Goal: Task Accomplishment & Management: Use online tool/utility

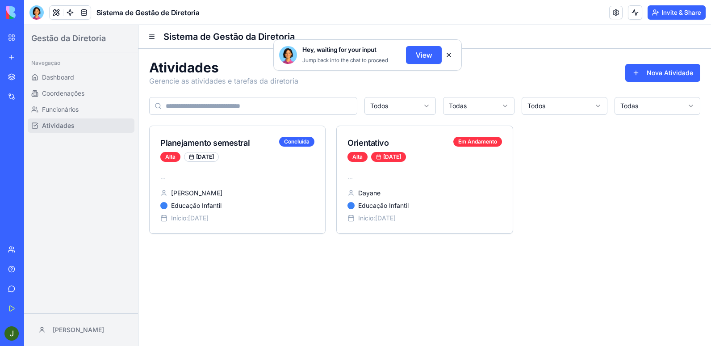
click at [448, 57] on button at bounding box center [449, 55] width 14 height 14
click at [264, 177] on p "..." at bounding box center [237, 177] width 154 height 9
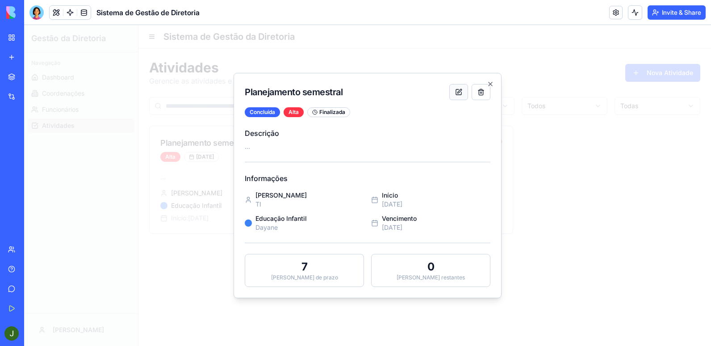
click at [459, 91] on button at bounding box center [459, 92] width 19 height 16
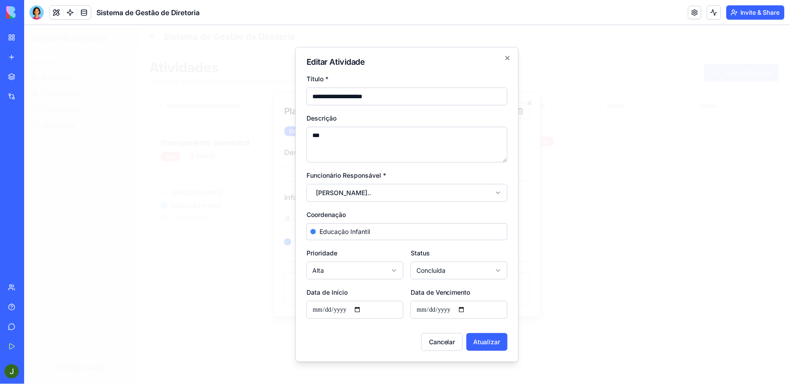
click at [404, 193] on body "**********" at bounding box center [407, 204] width 766 height 359
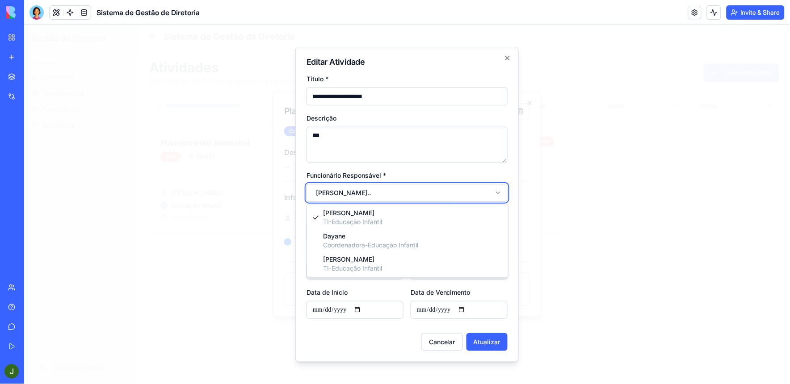
click at [404, 193] on body "**********" at bounding box center [407, 204] width 766 height 359
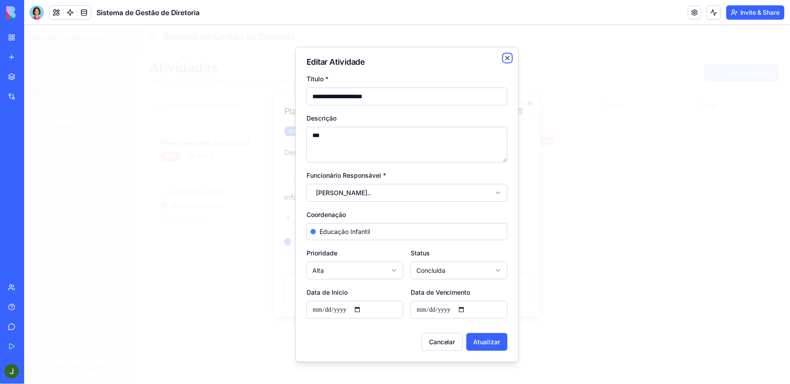
click at [507, 57] on icon "button" at bounding box center [507, 57] width 7 height 7
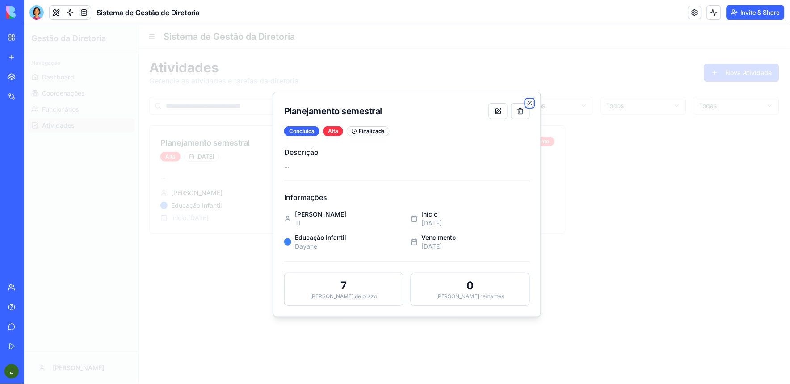
click at [530, 102] on icon "button" at bounding box center [529, 102] width 7 height 7
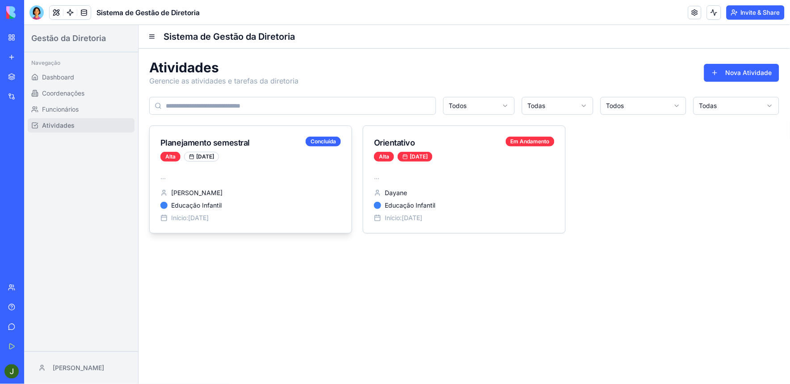
click at [255, 186] on div "... [PERSON_NAME] Educação Infantil Início: [DATE]" at bounding box center [250, 202] width 202 height 61
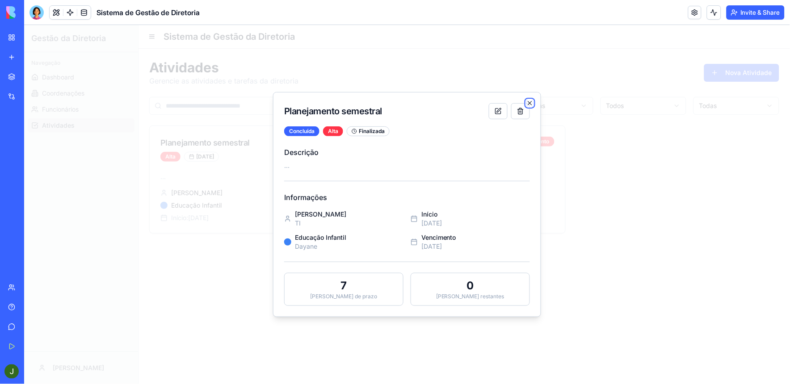
click at [531, 105] on icon "button" at bounding box center [529, 102] width 7 height 7
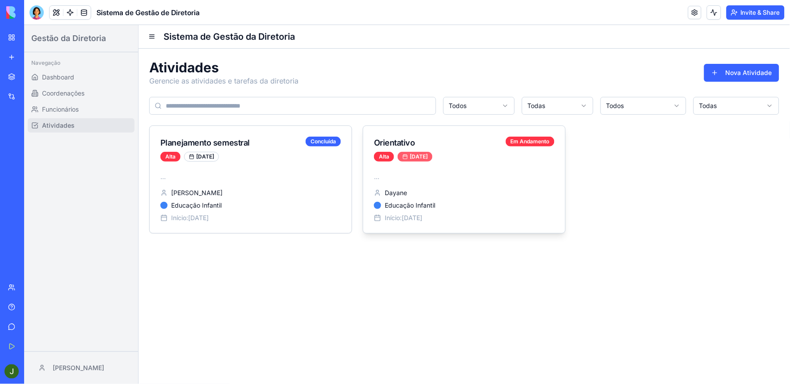
click at [414, 152] on div "[DATE]" at bounding box center [414, 157] width 35 height 10
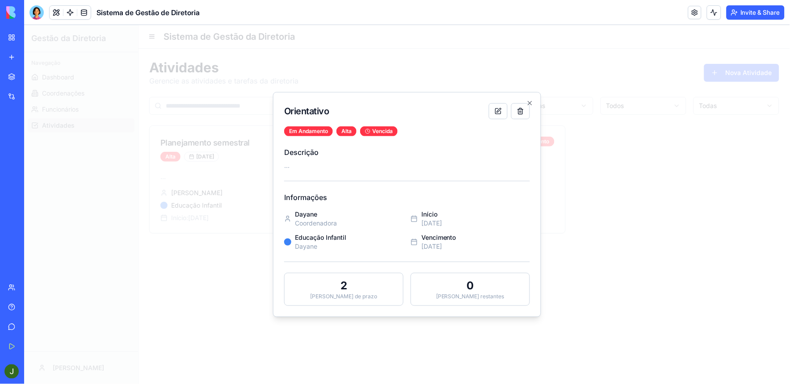
click at [527, 100] on icon "button" at bounding box center [529, 102] width 7 height 7
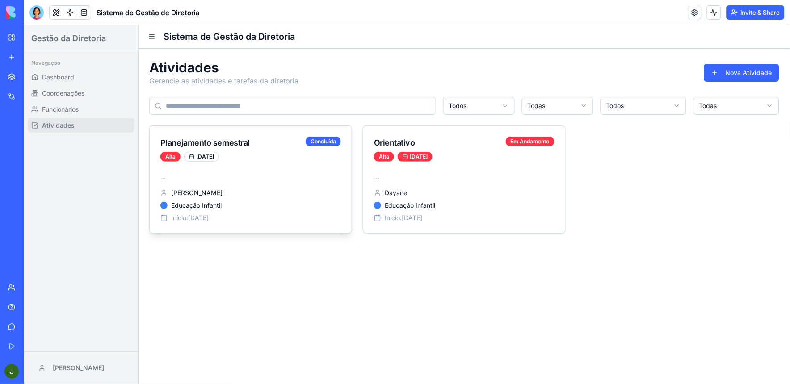
click at [244, 183] on div "... [PERSON_NAME] Educação Infantil Início: [DATE]" at bounding box center [250, 202] width 202 height 61
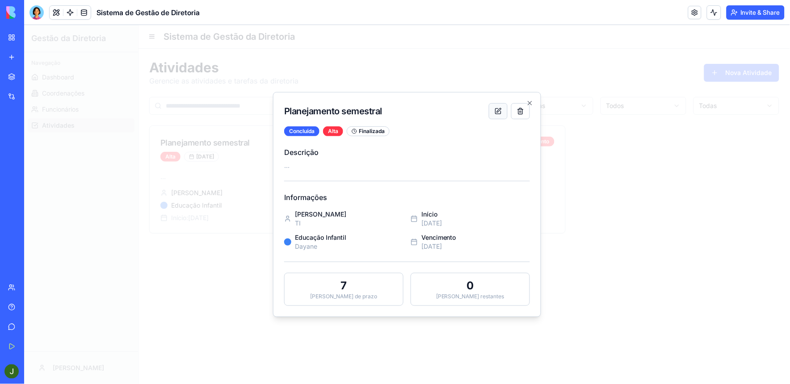
click at [494, 115] on button at bounding box center [497, 111] width 19 height 16
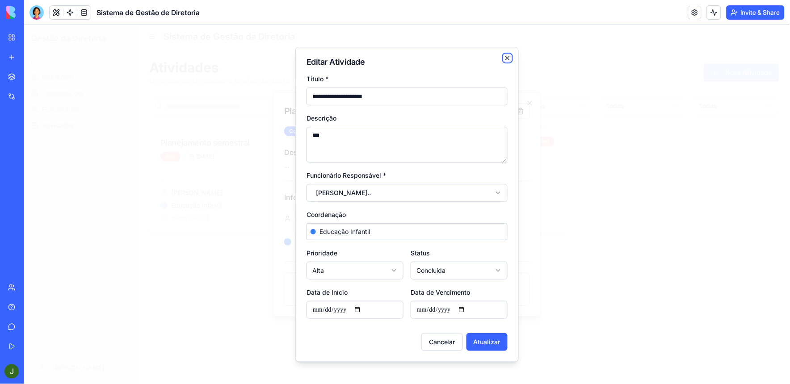
click at [506, 55] on icon "button" at bounding box center [507, 57] width 7 height 7
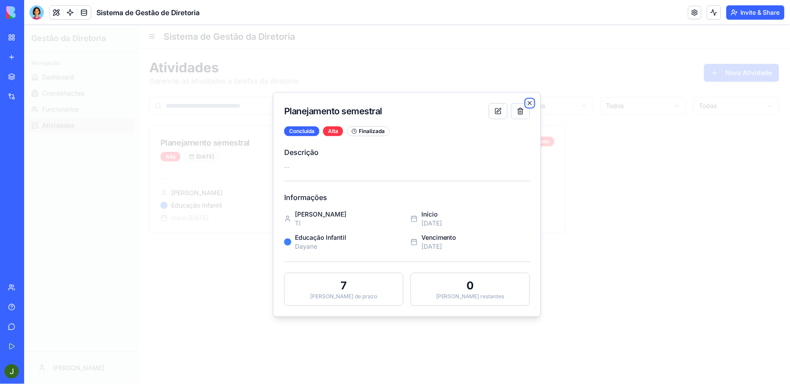
click at [528, 102] on icon "button" at bounding box center [529, 102] width 7 height 7
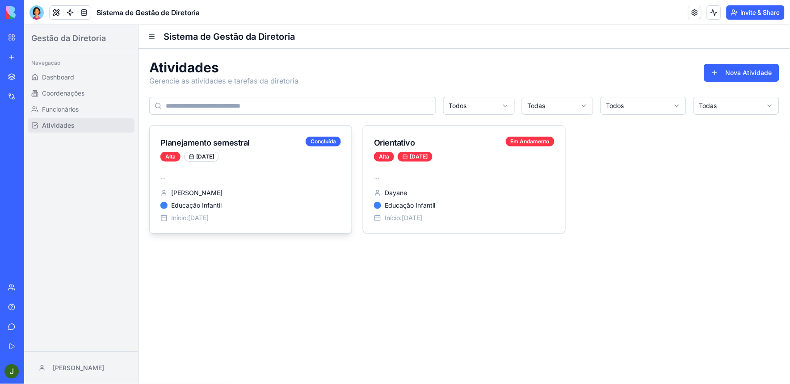
click at [217, 170] on div "Planejamento semestral Concluída Alta [DATE]" at bounding box center [250, 149] width 202 height 46
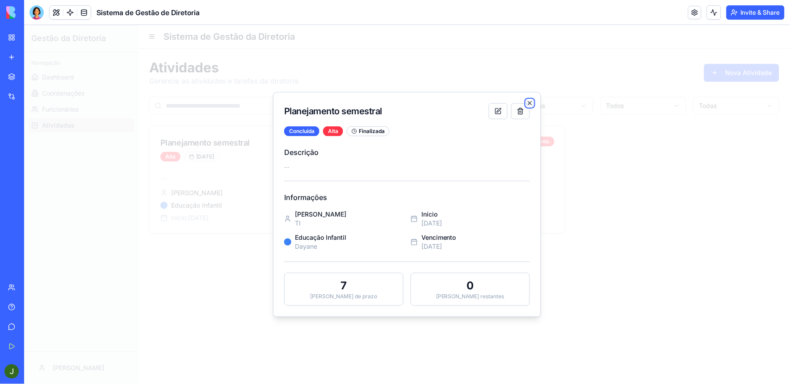
click at [529, 100] on icon "button" at bounding box center [529, 102] width 7 height 7
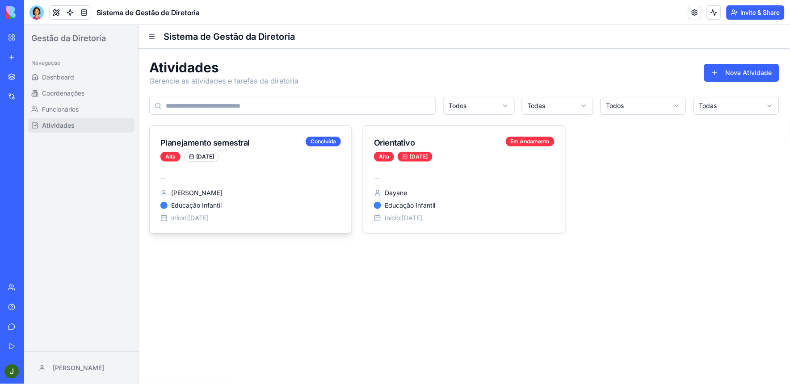
click at [276, 193] on div "[PERSON_NAME]" at bounding box center [250, 192] width 181 height 9
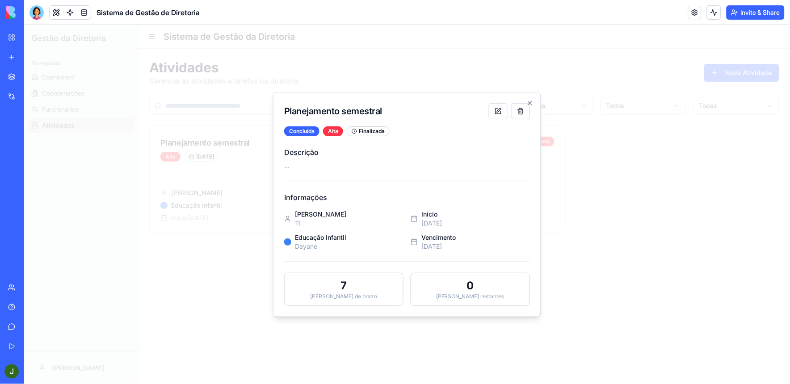
click at [534, 101] on div "Planejamento semestral Concluída Alta Finalizada Descrição ... Informações [PER…" at bounding box center [407, 204] width 268 height 225
click at [530, 101] on icon "button" at bounding box center [529, 102] width 7 height 7
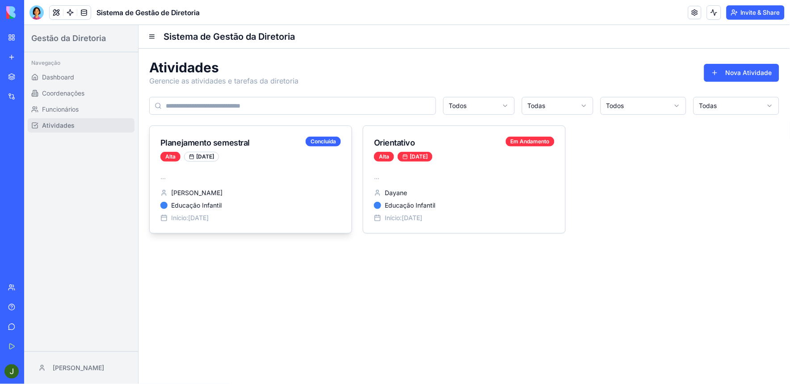
click at [287, 178] on p "..." at bounding box center [250, 176] width 181 height 9
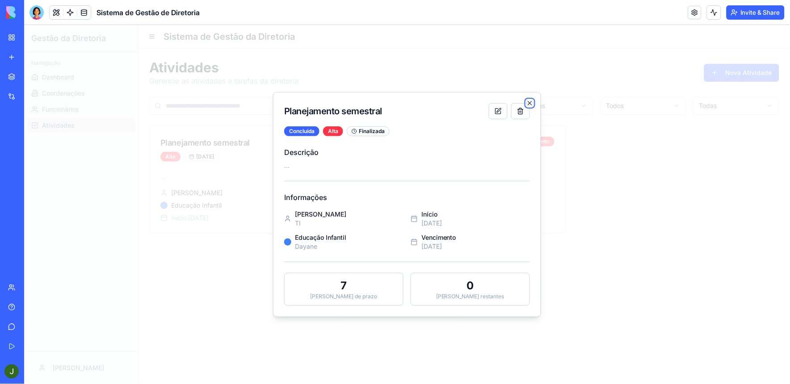
click at [529, 101] on icon "button" at bounding box center [529, 102] width 7 height 7
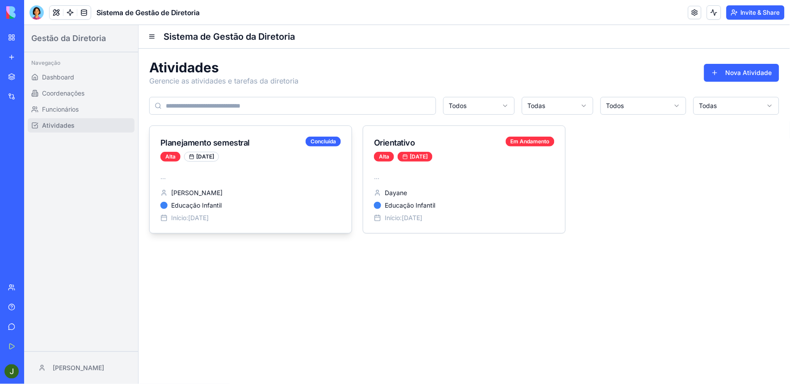
click at [277, 177] on p "..." at bounding box center [250, 176] width 181 height 9
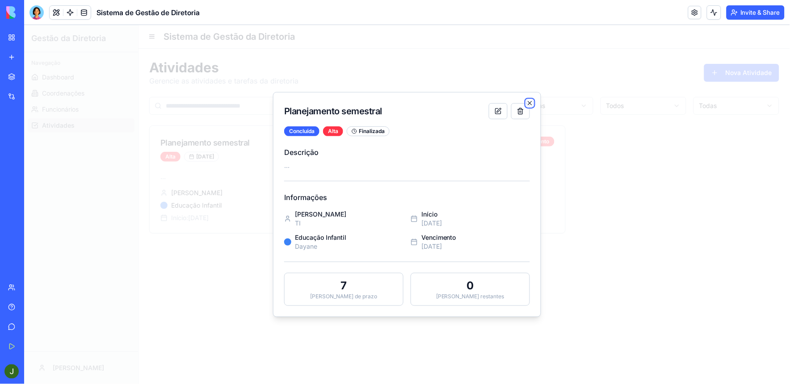
click at [528, 99] on icon "button" at bounding box center [529, 102] width 7 height 7
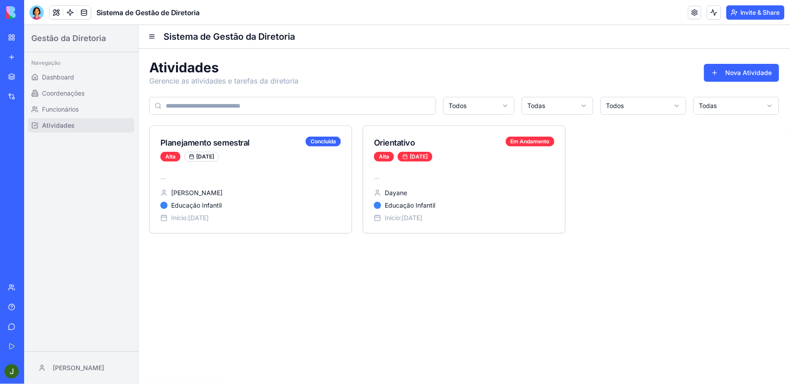
click at [61, 122] on span "Atividades" at bounding box center [58, 125] width 33 height 9
click at [257, 171] on div "Planejamento semestral Concluída Alta [DATE]" at bounding box center [250, 149] width 202 height 46
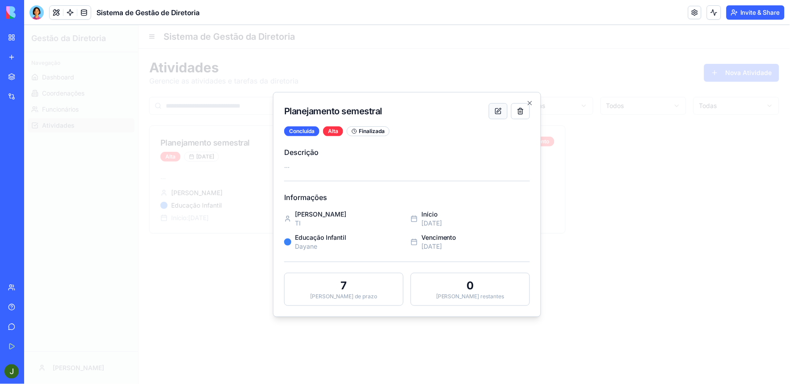
click at [497, 110] on button at bounding box center [497, 111] width 19 height 16
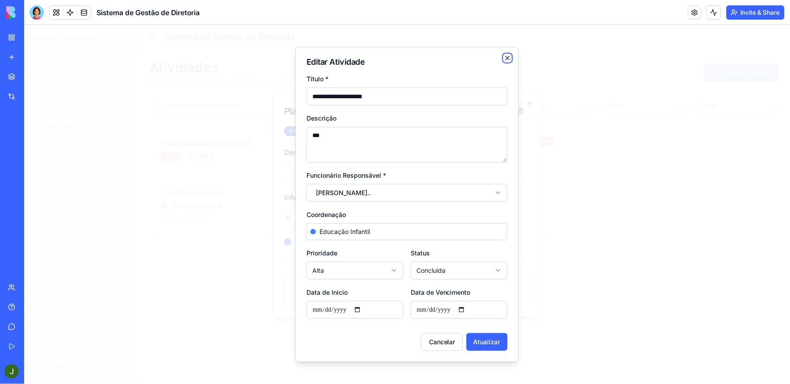
click at [504, 57] on icon "button" at bounding box center [507, 57] width 7 height 7
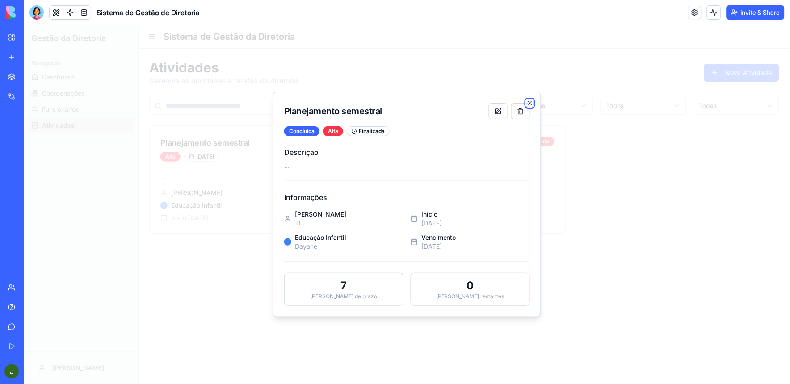
click at [531, 101] on icon "button" at bounding box center [530, 103] width 4 height 4
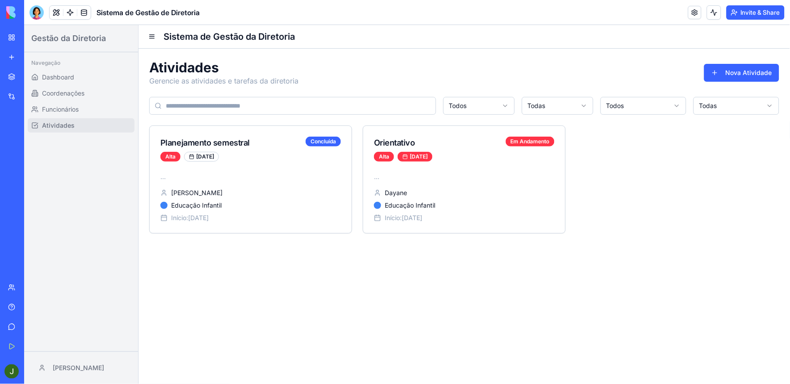
click at [15, 171] on link "Task Manager" at bounding box center [21, 179] width 36 height 18
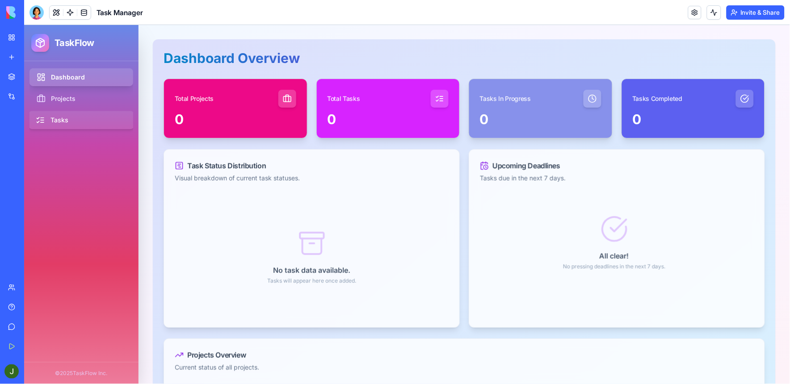
click at [55, 118] on link "Tasks" at bounding box center [81, 120] width 106 height 18
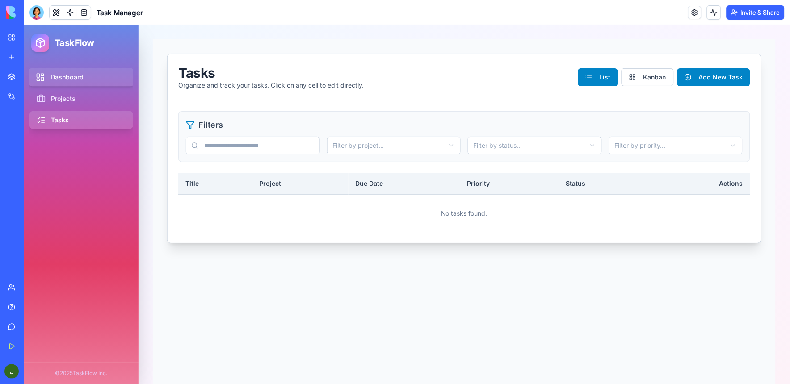
click at [71, 80] on link "Dashboard" at bounding box center [81, 77] width 106 height 18
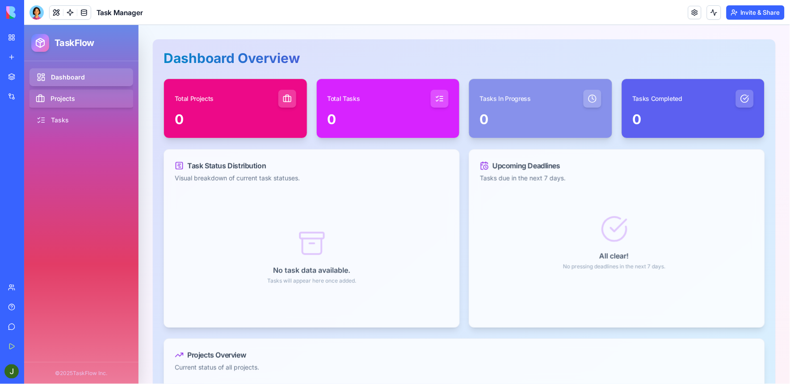
click at [63, 97] on link "Projects" at bounding box center [81, 98] width 106 height 18
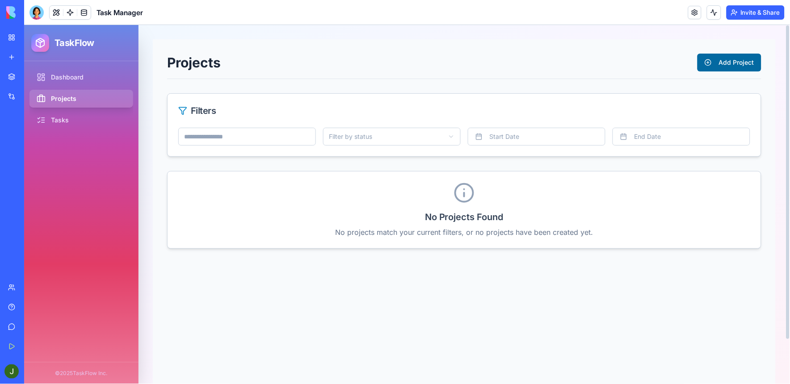
click at [711, 61] on button "Add Project" at bounding box center [729, 62] width 64 height 18
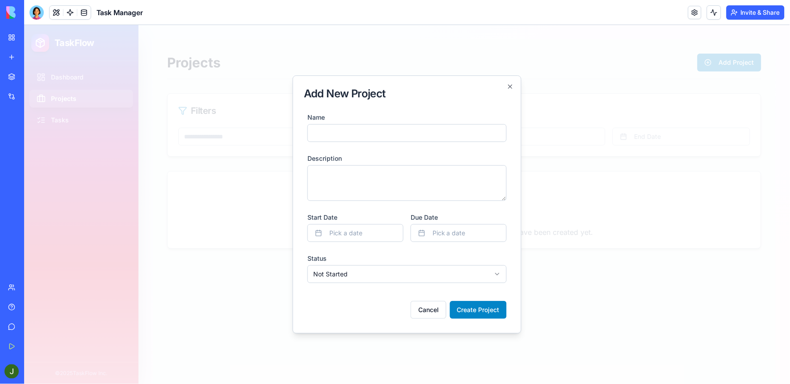
click at [388, 135] on input "Name" at bounding box center [406, 133] width 199 height 18
type input "**********"
click at [377, 173] on textarea "Description" at bounding box center [406, 183] width 199 height 36
type textarea "**********"
click at [320, 232] on button "Pick a date" at bounding box center [355, 233] width 96 height 18
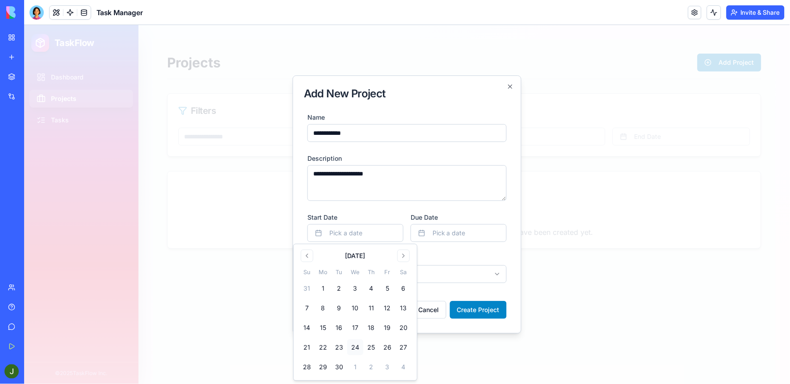
click at [358, 345] on button "24" at bounding box center [355, 347] width 16 height 16
click at [459, 236] on span "Pick a date" at bounding box center [448, 232] width 33 height 9
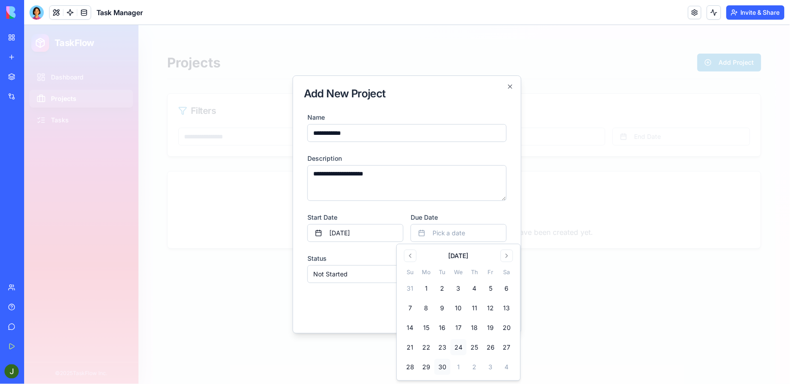
click at [445, 345] on button "30" at bounding box center [442, 367] width 16 height 16
click at [362, 312] on div "Cancel Create Project" at bounding box center [406, 306] width 199 height 25
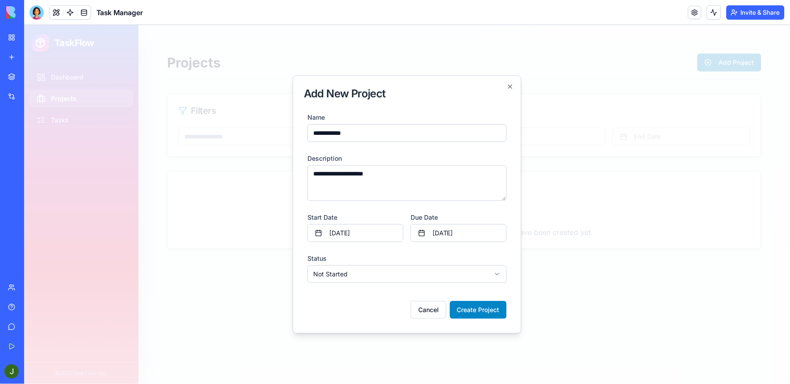
click at [371, 281] on body "**********" at bounding box center [407, 204] width 766 height 359
click at [481, 313] on button "Create Project" at bounding box center [478, 310] width 57 height 18
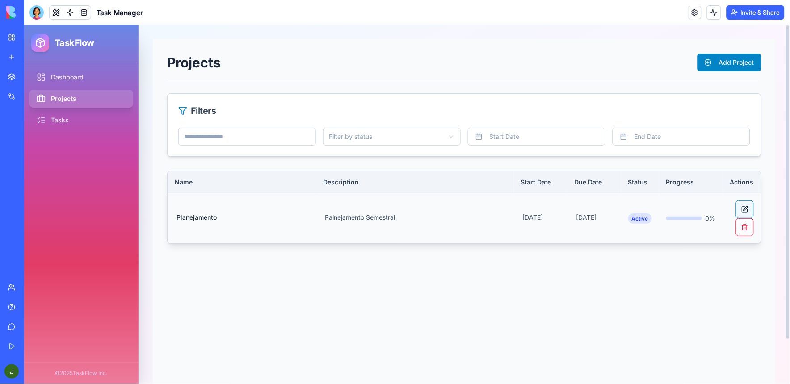
click at [711, 210] on button at bounding box center [745, 209] width 18 height 18
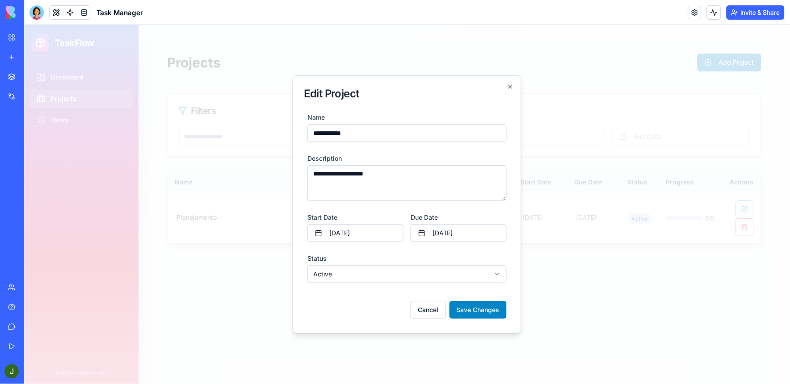
click at [322, 173] on textarea "**********" at bounding box center [406, 183] width 199 height 36
type textarea "**********"
click at [479, 304] on button "Save Changes" at bounding box center [477, 310] width 57 height 18
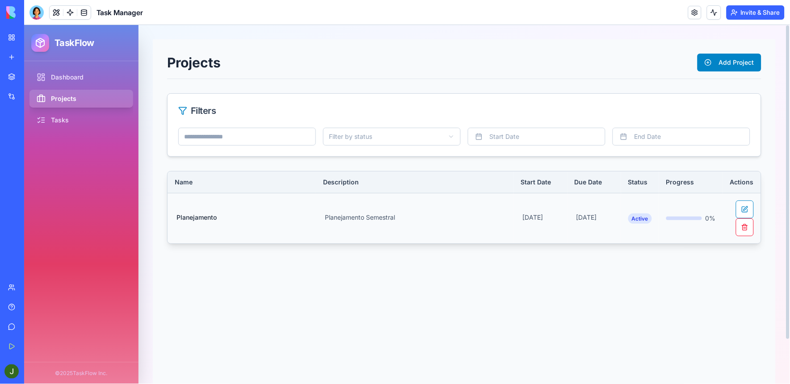
click at [682, 219] on div at bounding box center [684, 218] width 36 height 4
click at [62, 117] on link "Tasks" at bounding box center [81, 120] width 106 height 18
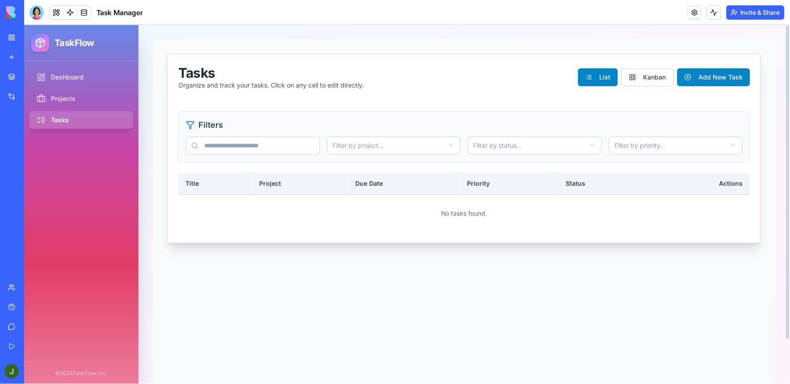
click at [244, 141] on input "text" at bounding box center [252, 145] width 134 height 18
click at [363, 149] on html "TaskFlow Dashboard Projects Tasks © 2025 TaskFlow Inc. Tasks Organize and track…" at bounding box center [407, 204] width 766 height 359
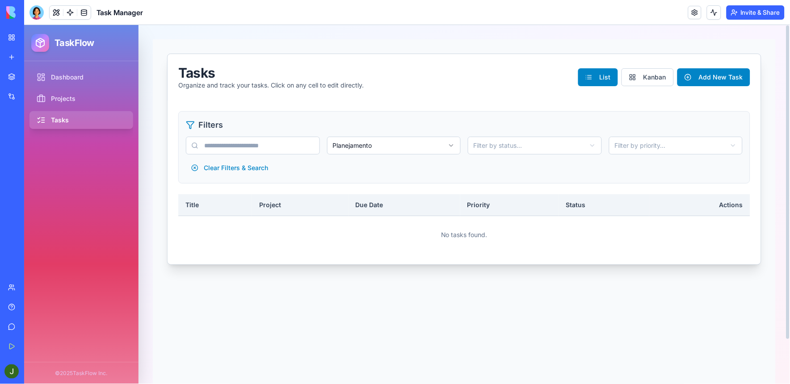
click at [520, 146] on html "TaskFlow Dashboard Projects Tasks © 2025 TaskFlow Inc. Tasks Organize and track…" at bounding box center [407, 204] width 766 height 359
click at [543, 147] on html "TaskFlow Dashboard Projects Tasks © 2025 TaskFlow Inc. Tasks Organize and track…" at bounding box center [407, 204] width 766 height 359
click at [392, 144] on html "TaskFlow Dashboard Projects Tasks © 2025 TaskFlow Inc. Tasks Organize and track…" at bounding box center [407, 204] width 766 height 359
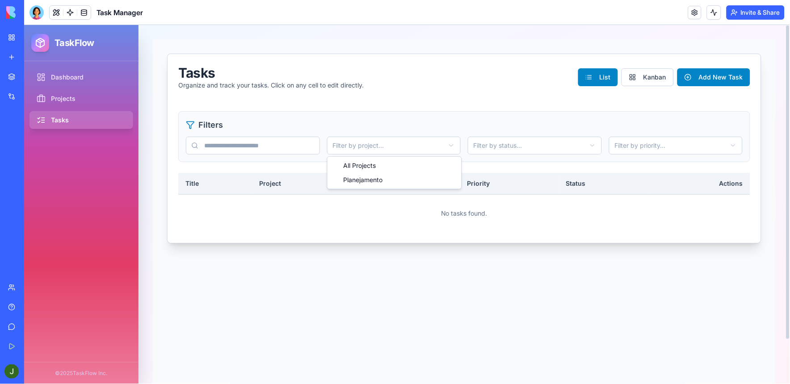
click at [375, 146] on html "TaskFlow Dashboard Projects Tasks © 2025 TaskFlow Inc. Tasks Organize and track…" at bounding box center [407, 204] width 766 height 359
click at [377, 144] on html "TaskFlow Dashboard Projects Tasks © 2025 TaskFlow Inc. Tasks Organize and track…" at bounding box center [407, 204] width 766 height 359
click at [374, 150] on html "TaskFlow Dashboard Projects Tasks © 2025 TaskFlow Inc. Tasks Organize and track…" at bounding box center [407, 204] width 766 height 359
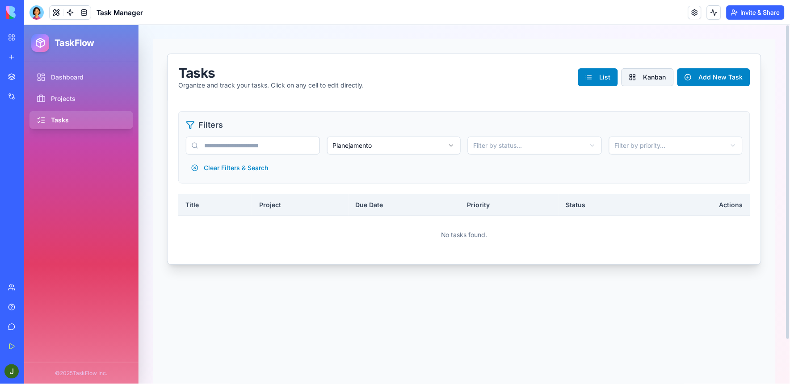
click at [643, 72] on button "Kanban" at bounding box center [647, 77] width 52 height 18
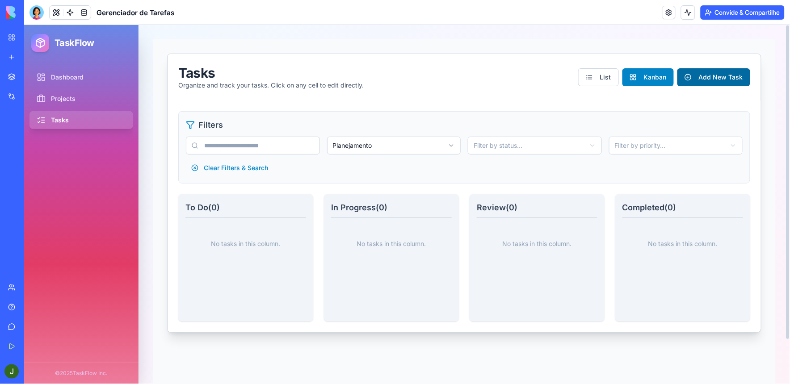
click at [709, 77] on button "Add New Task" at bounding box center [713, 77] width 73 height 18
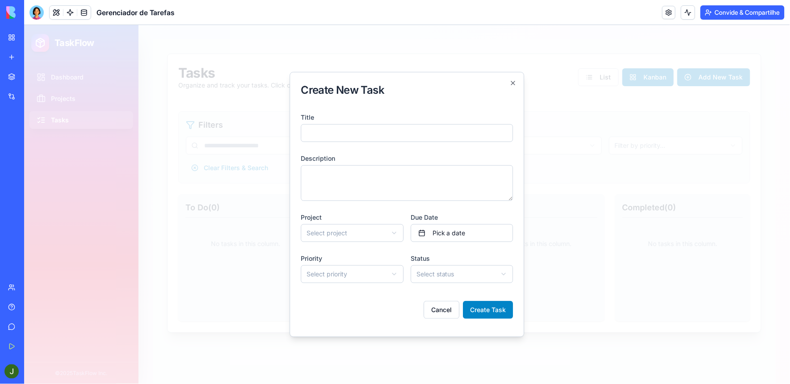
click at [342, 128] on input "Title" at bounding box center [407, 133] width 212 height 18
type input "**********"
click at [318, 192] on textarea "Description" at bounding box center [407, 183] width 212 height 36
type textarea "**********"
click at [340, 234] on body "**********" at bounding box center [407, 204] width 766 height 359
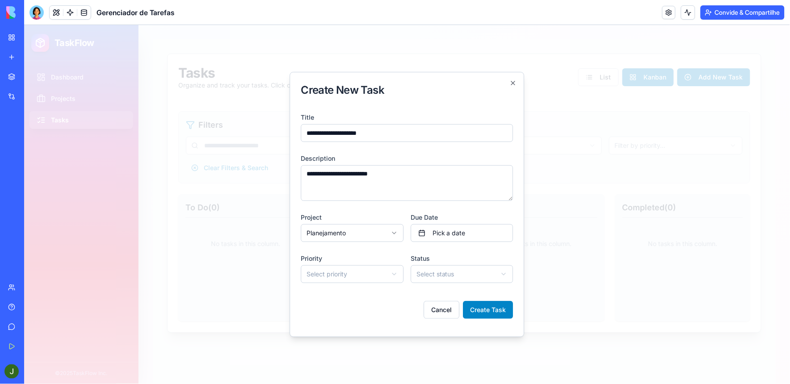
click at [337, 273] on body "**********" at bounding box center [407, 204] width 766 height 359
click at [463, 236] on span "Pick a date" at bounding box center [448, 232] width 33 height 9
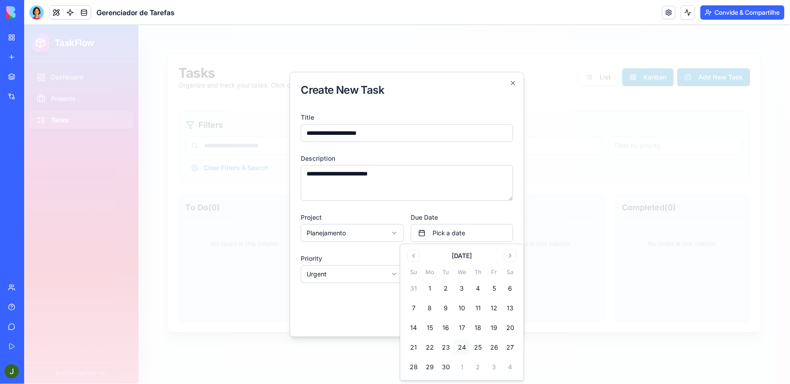
click at [464, 345] on button "24" at bounding box center [462, 347] width 16 height 16
click at [353, 313] on div "Cancel Create Task" at bounding box center [407, 306] width 212 height 25
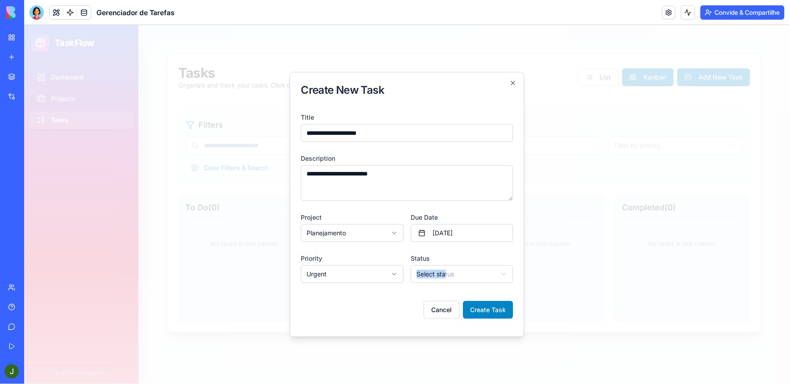
click at [444, 263] on div "**********" at bounding box center [461, 268] width 103 height 30
click at [467, 268] on body "**********" at bounding box center [407, 204] width 766 height 359
click at [496, 313] on button "Create Task" at bounding box center [488, 310] width 50 height 18
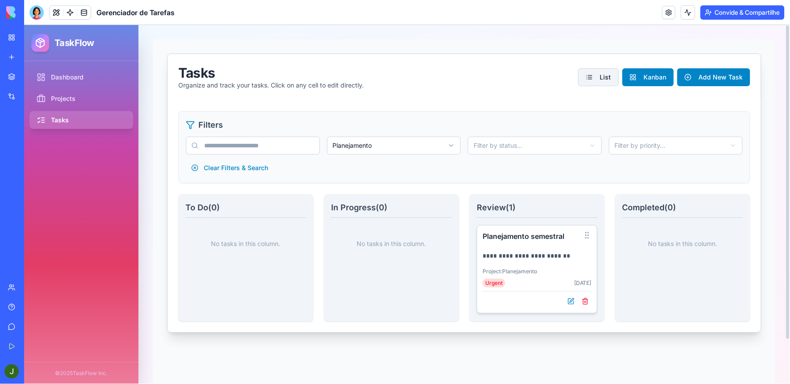
click at [597, 71] on button "List" at bounding box center [598, 77] width 41 height 18
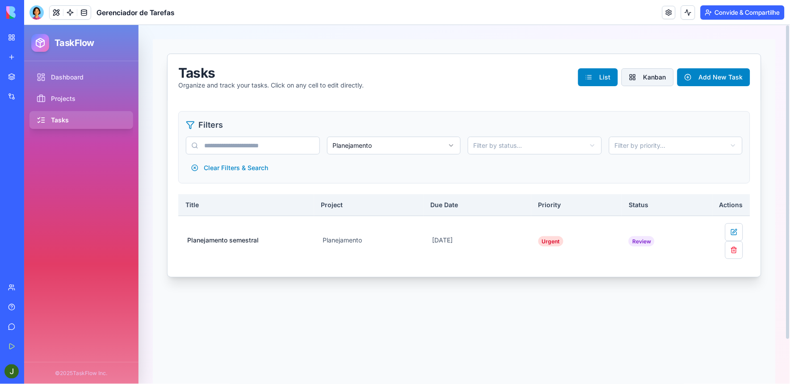
click at [641, 77] on button "Kanban" at bounding box center [647, 77] width 52 height 18
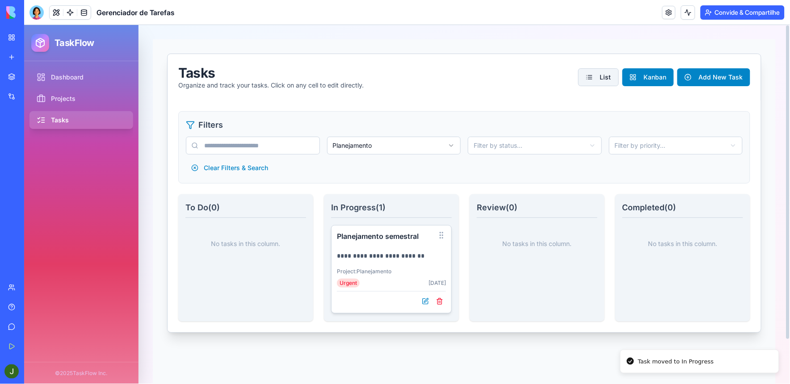
click at [600, 74] on button "List" at bounding box center [598, 77] width 41 height 18
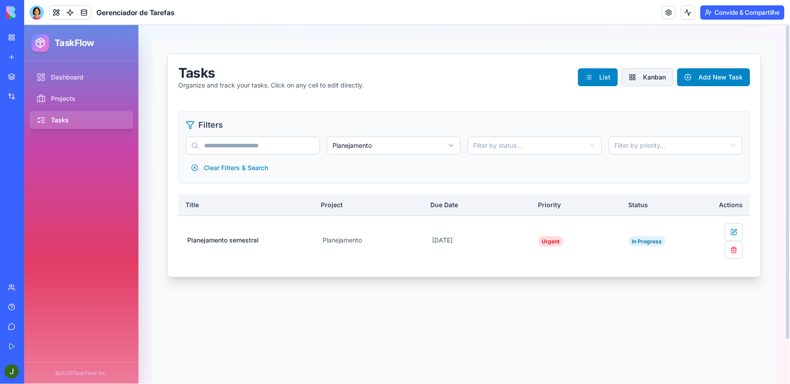
click at [656, 68] on button "Kanban" at bounding box center [647, 77] width 52 height 18
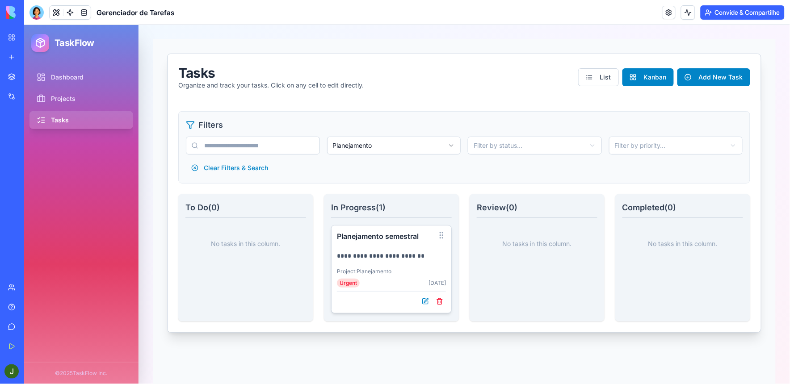
click at [33, 133] on link "Planejador de projetos de equipe moderna" at bounding box center [21, 139] width 36 height 18
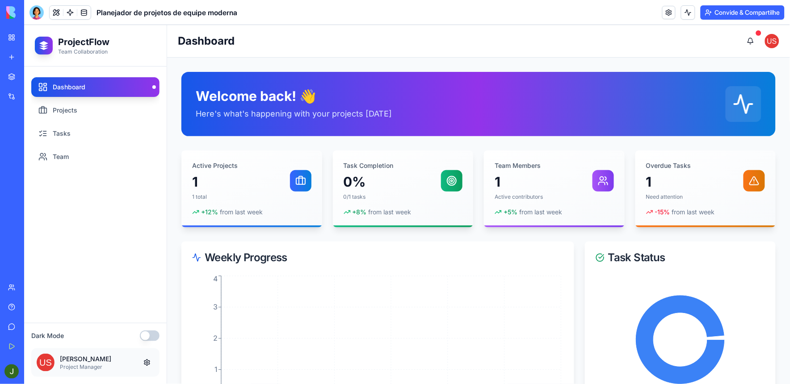
click at [33, 37] on div "Meu espaço de trabalho" at bounding box center [27, 37] width 12 height 9
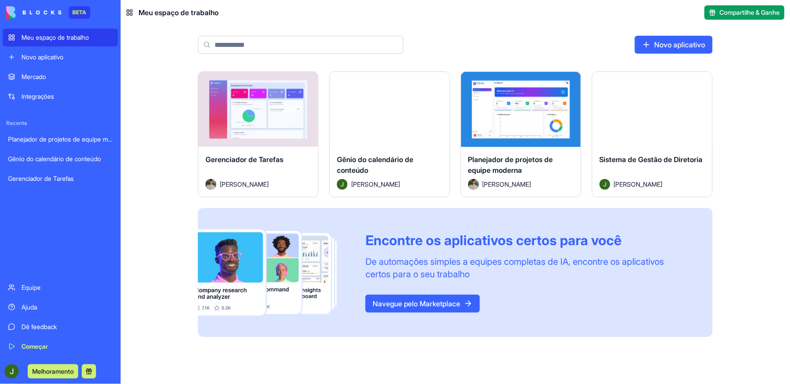
click at [655, 131] on div "Lançar" at bounding box center [653, 109] width 120 height 75
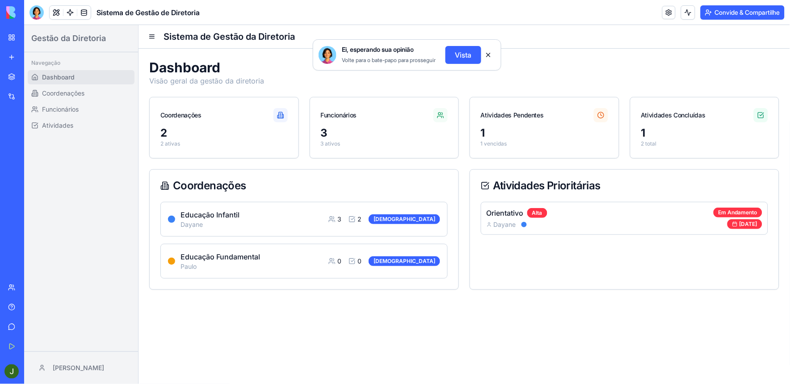
click at [488, 62] on button at bounding box center [488, 55] width 14 height 14
click at [33, 176] on div "Gerenciador de Tarefas" at bounding box center [20, 178] width 25 height 9
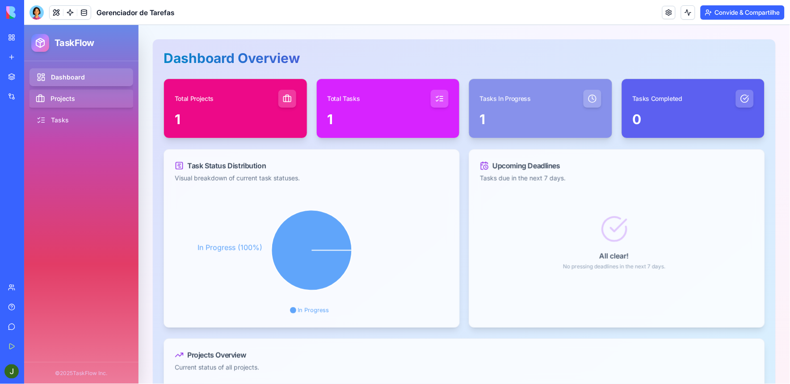
click at [69, 101] on link "Projects" at bounding box center [81, 98] width 106 height 18
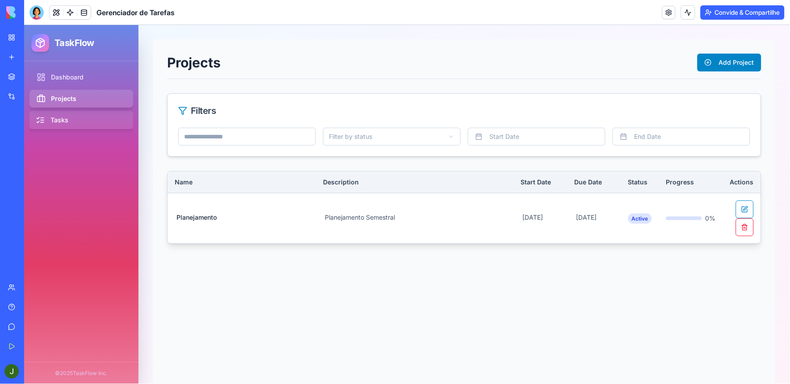
click at [56, 122] on link "Tasks" at bounding box center [81, 120] width 106 height 18
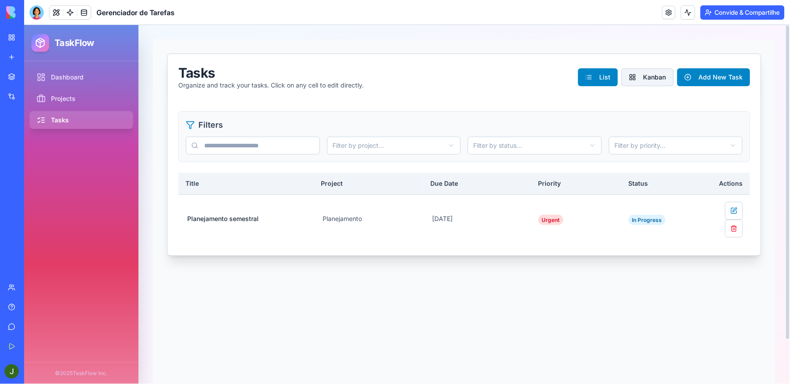
click at [651, 81] on button "Kanban" at bounding box center [647, 77] width 52 height 18
